Goal: Complete application form

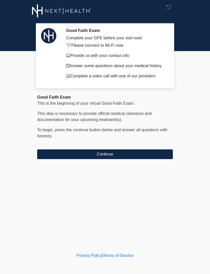
click at [153, 156] on button "Continue" at bounding box center [104, 154] width 135 height 10
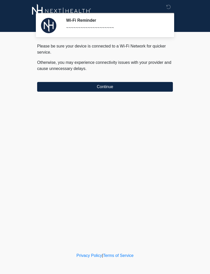
click at [155, 84] on button "Continue" at bounding box center [104, 87] width 135 height 10
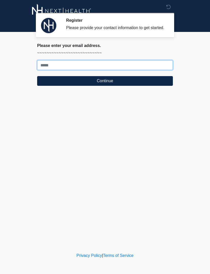
click at [140, 68] on input "Where should we email your treatment plan?" at bounding box center [104, 65] width 135 height 10
type input "**********"
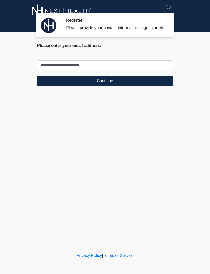
click at [121, 86] on button "Continue" at bounding box center [104, 81] width 135 height 10
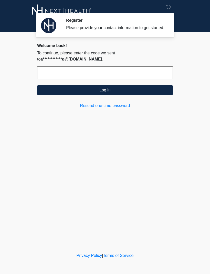
click at [143, 78] on input "text" at bounding box center [104, 72] width 135 height 13
type input "******"
click at [122, 95] on button "Log in" at bounding box center [104, 90] width 135 height 10
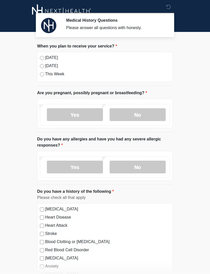
click at [144, 110] on label "No" at bounding box center [137, 114] width 56 height 13
click at [149, 165] on label "No" at bounding box center [137, 167] width 56 height 13
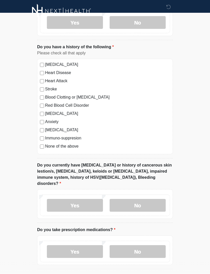
scroll to position [148, 0]
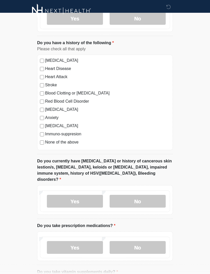
click at [147, 196] on label "No" at bounding box center [137, 201] width 56 height 13
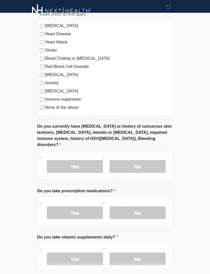
click at [151, 207] on label "No" at bounding box center [137, 213] width 56 height 13
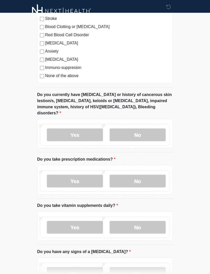
click at [86, 222] on label "Yes" at bounding box center [75, 227] width 56 height 13
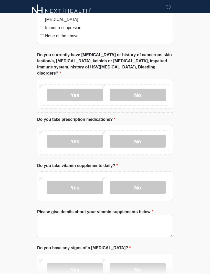
scroll to position [255, 0]
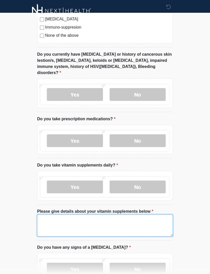
click at [152, 217] on textarea "Please give details about your vitamin supplements below" at bounding box center [104, 226] width 135 height 22
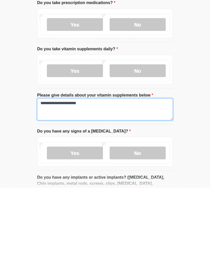
type textarea "**********"
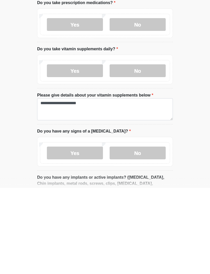
click at [146, 233] on label "No" at bounding box center [137, 239] width 56 height 13
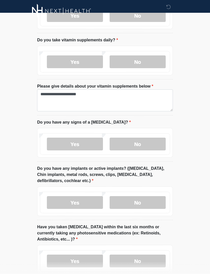
scroll to position [399, 0]
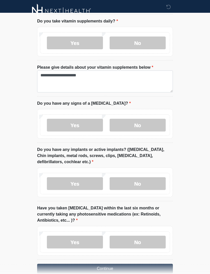
click at [147, 178] on label "No" at bounding box center [137, 184] width 56 height 13
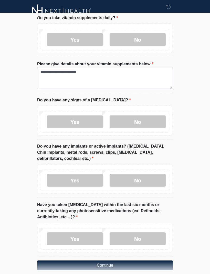
click at [149, 233] on label "No" at bounding box center [137, 239] width 56 height 13
click at [140, 261] on button "Continue" at bounding box center [104, 266] width 135 height 10
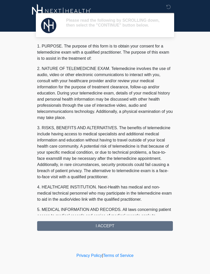
scroll to position [0, 0]
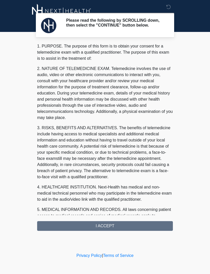
click at [124, 228] on div "1. PURPOSE. The purpose of this form is to obtain your consent for a telemedici…" at bounding box center [104, 137] width 135 height 188
click at [122, 229] on div "1. PURPOSE. The purpose of this form is to obtain your consent for a telemedici…" at bounding box center [104, 137] width 135 height 188
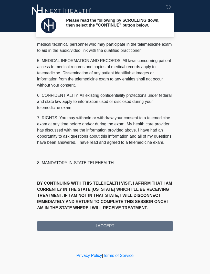
scroll to position [155, 0]
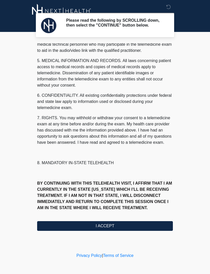
click at [167, 9] on icon at bounding box center [168, 7] width 5 height 5
click at [118, 229] on button "I ACCEPT" at bounding box center [104, 226] width 135 height 10
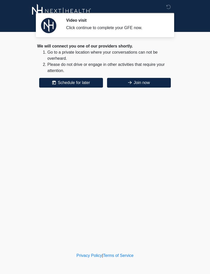
click at [147, 83] on button "Join now" at bounding box center [139, 83] width 64 height 10
